Goal: Use online tool/utility

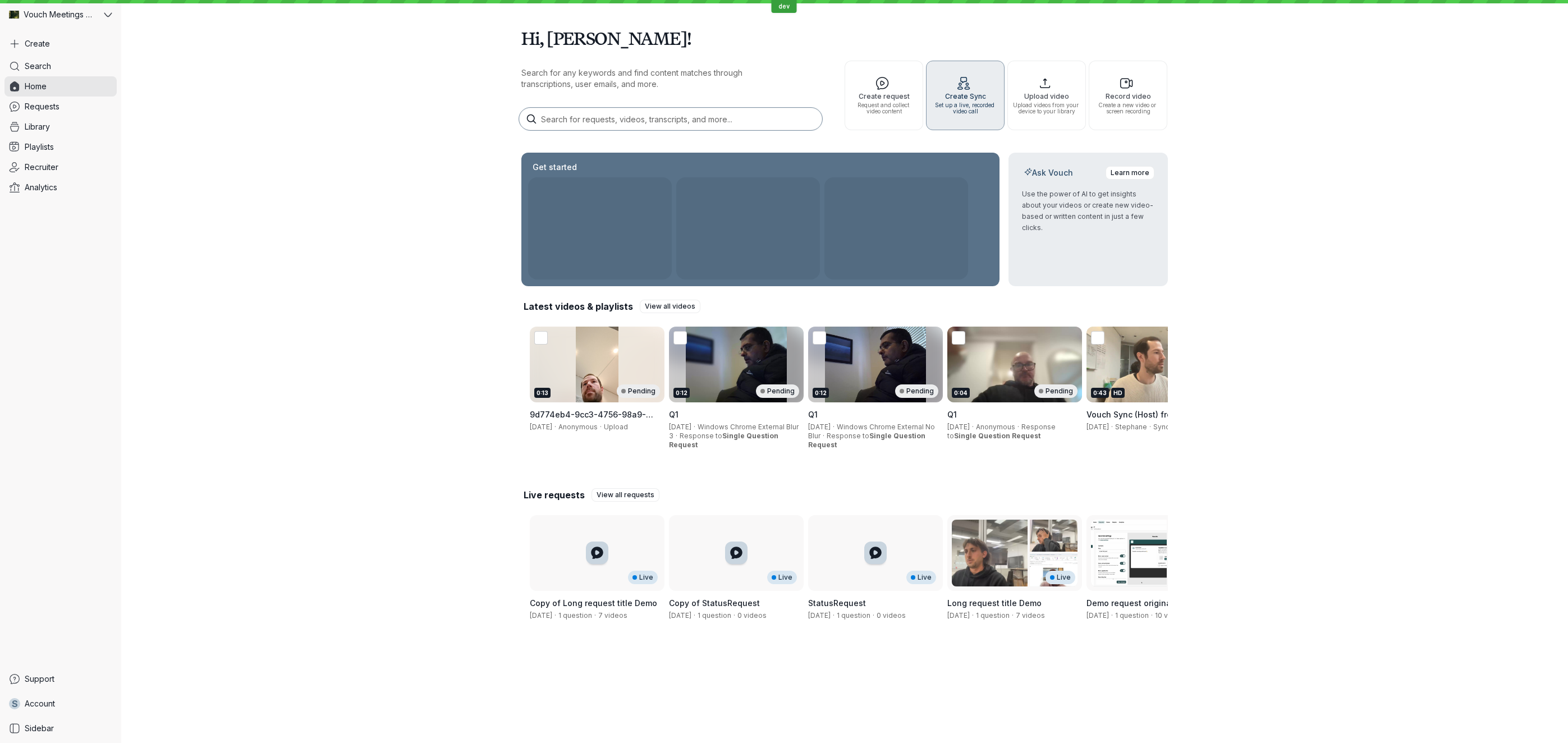
click at [970, 79] on icon "button" at bounding box center [964, 83] width 70 height 15
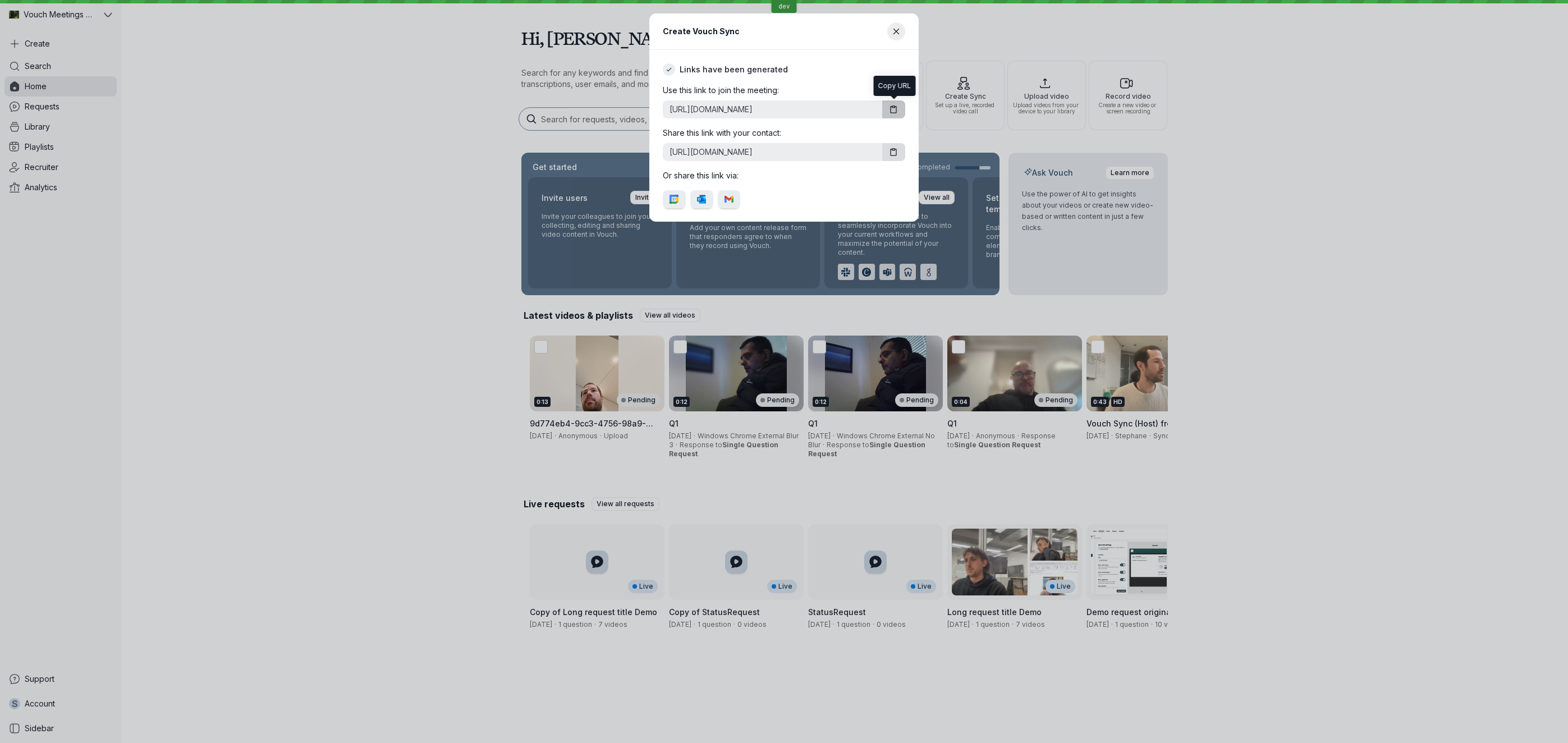
click at [888, 115] on button "button" at bounding box center [894, 110] width 23 height 18
click at [894, 59] on main "Links have been generated Use this link to join the meeting: [URL][DOMAIN_NAME]…" at bounding box center [784, 136] width 270 height 172
click at [713, 68] on h2 "Links have been generated" at bounding box center [734, 69] width 108 height 11
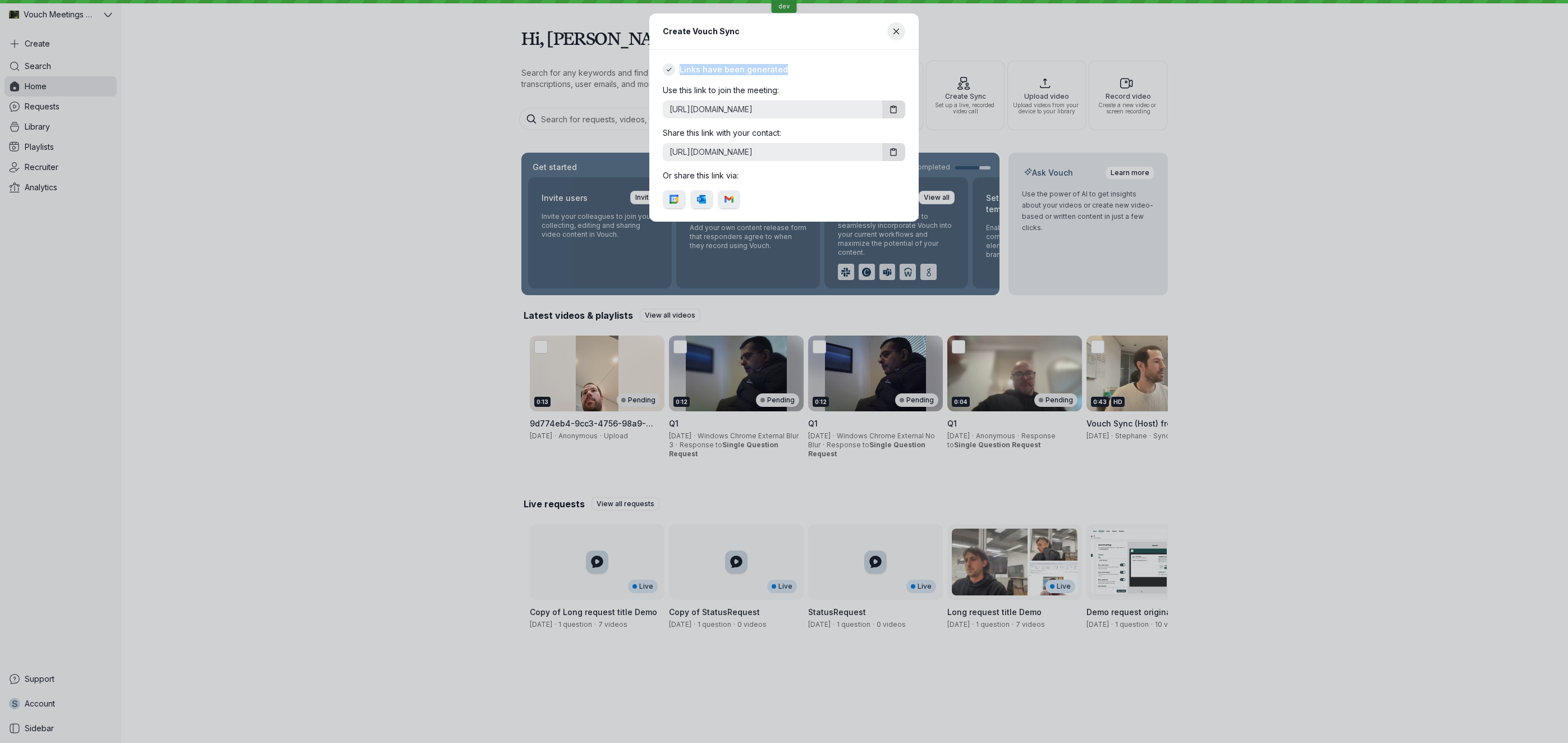
click at [713, 68] on h2 "Links have been generated" at bounding box center [734, 69] width 108 height 11
click at [883, 65] on div "Links have been generated" at bounding box center [784, 69] width 242 height 12
click at [903, 60] on main "Links have been generated Use this link to join the meeting: [URL][DOMAIN_NAME]…" at bounding box center [784, 136] width 270 height 172
click at [893, 68] on div "Links have been generated" at bounding box center [784, 69] width 242 height 12
